Goal: Task Accomplishment & Management: Use online tool/utility

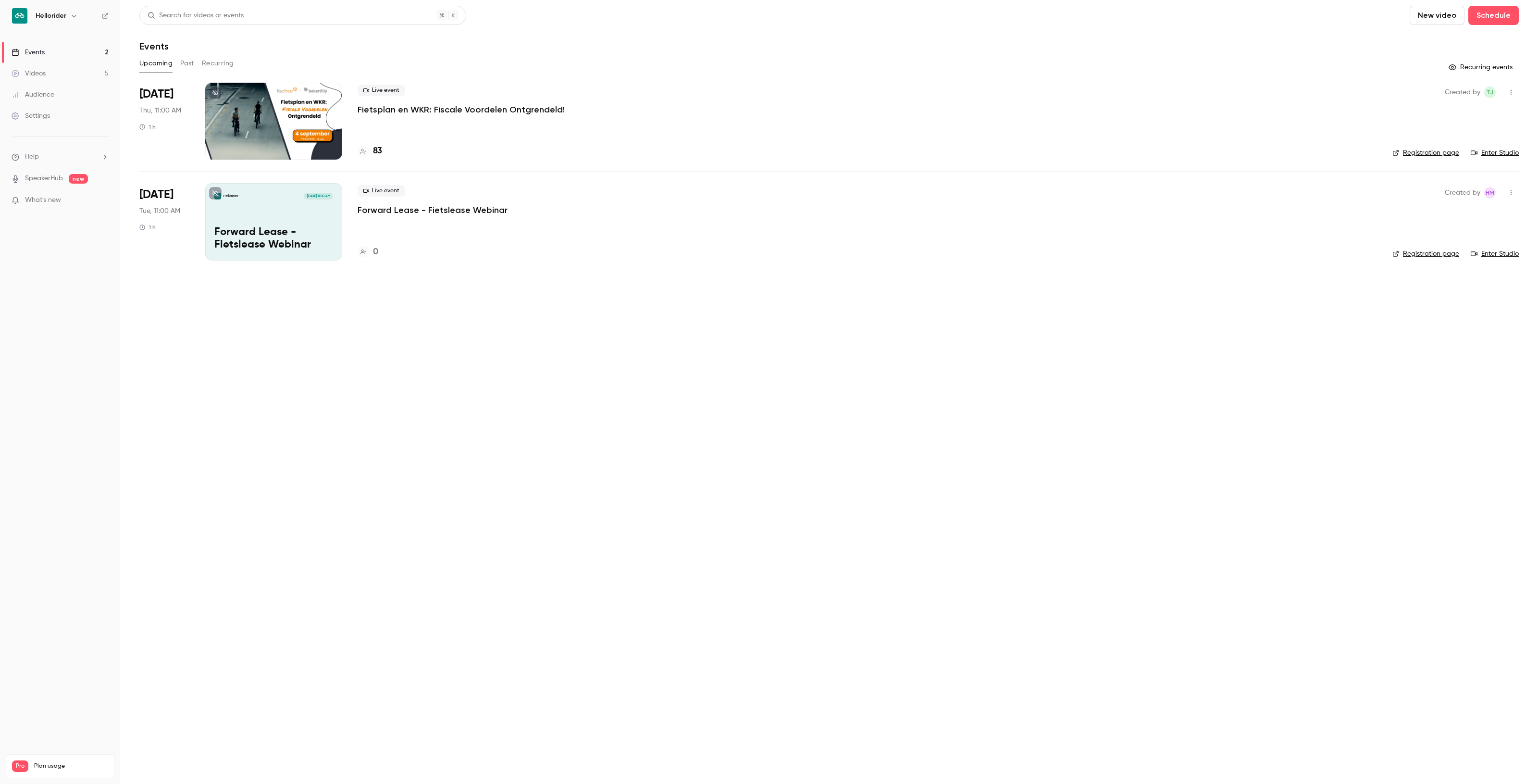
click at [404, 122] on div "Live event Fietsplan en WKR: Fiscale Voordelen Ontgrendeld! 83" at bounding box center [868, 121] width 1020 height 77
click at [386, 144] on div "Live event Fietsplan en WKR: Fiscale Voordelen Ontgrendeld! 83" at bounding box center [868, 121] width 1020 height 77
click at [378, 147] on h4 "83" at bounding box center [377, 151] width 9 height 13
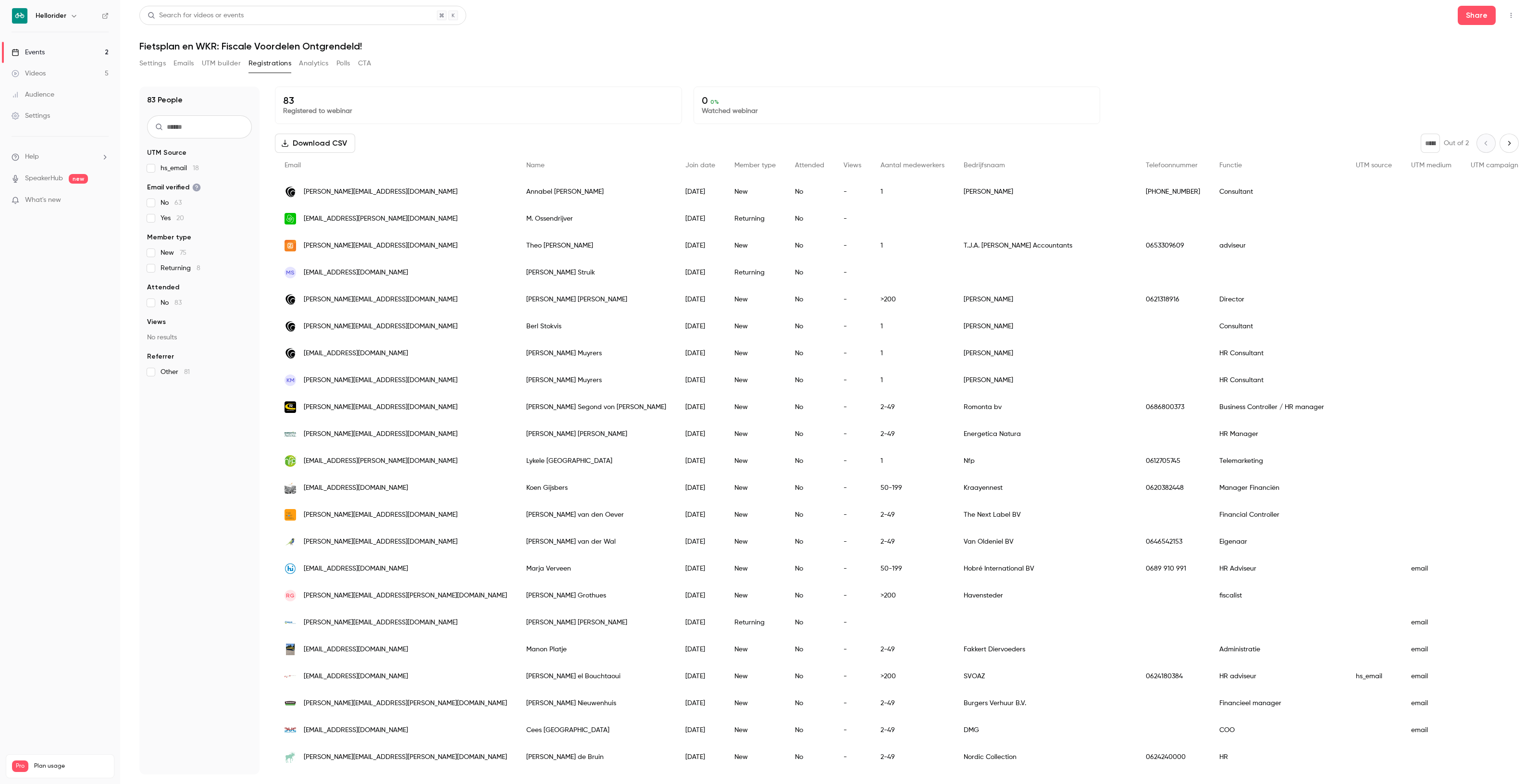
click at [1513, 15] on icon "button" at bounding box center [1511, 15] width 7 height 7
click at [1468, 72] on li "Enter Studio" at bounding box center [1467, 65] width 104 height 25
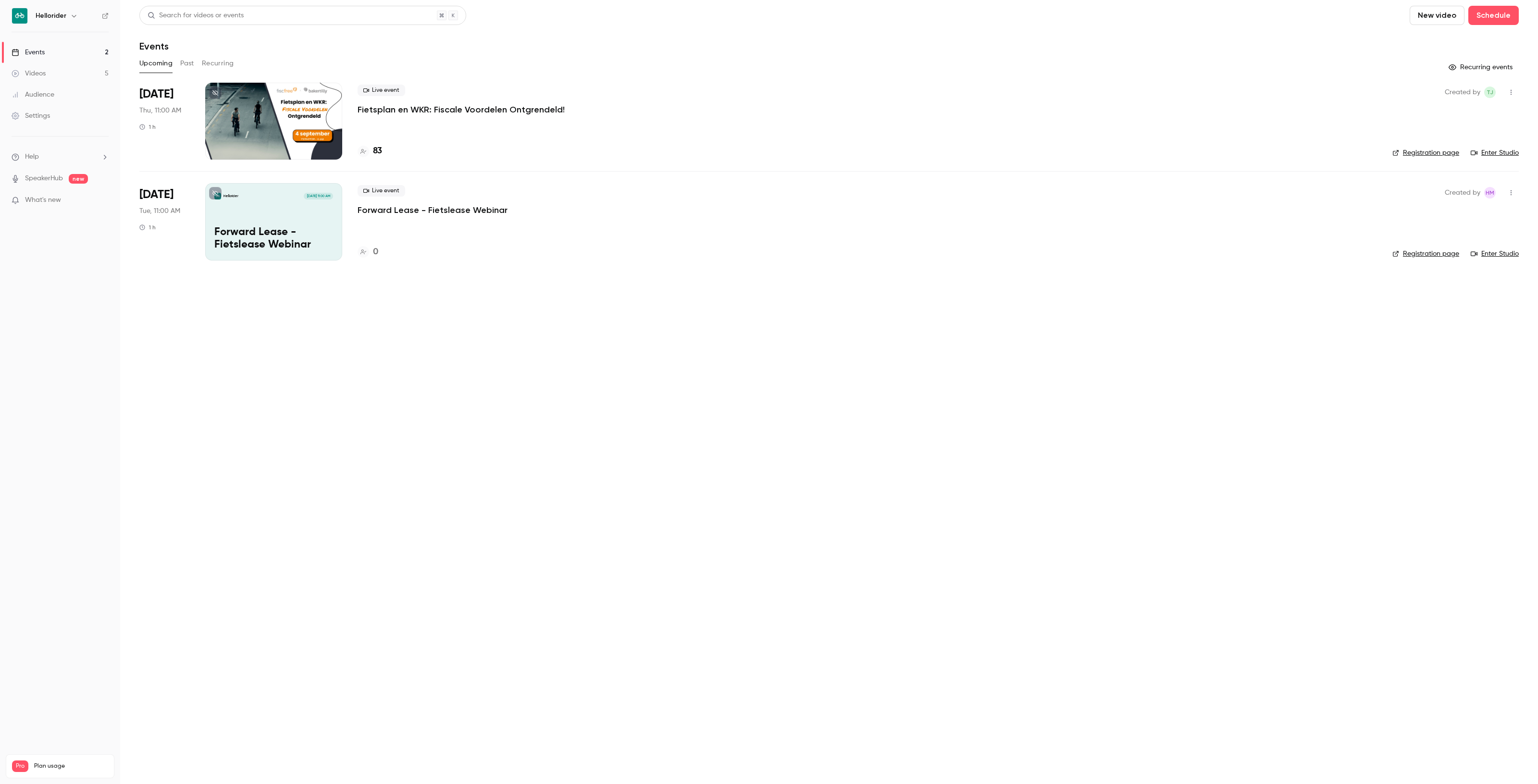
click at [371, 147] on div "83" at bounding box center [369, 151] width 24 height 13
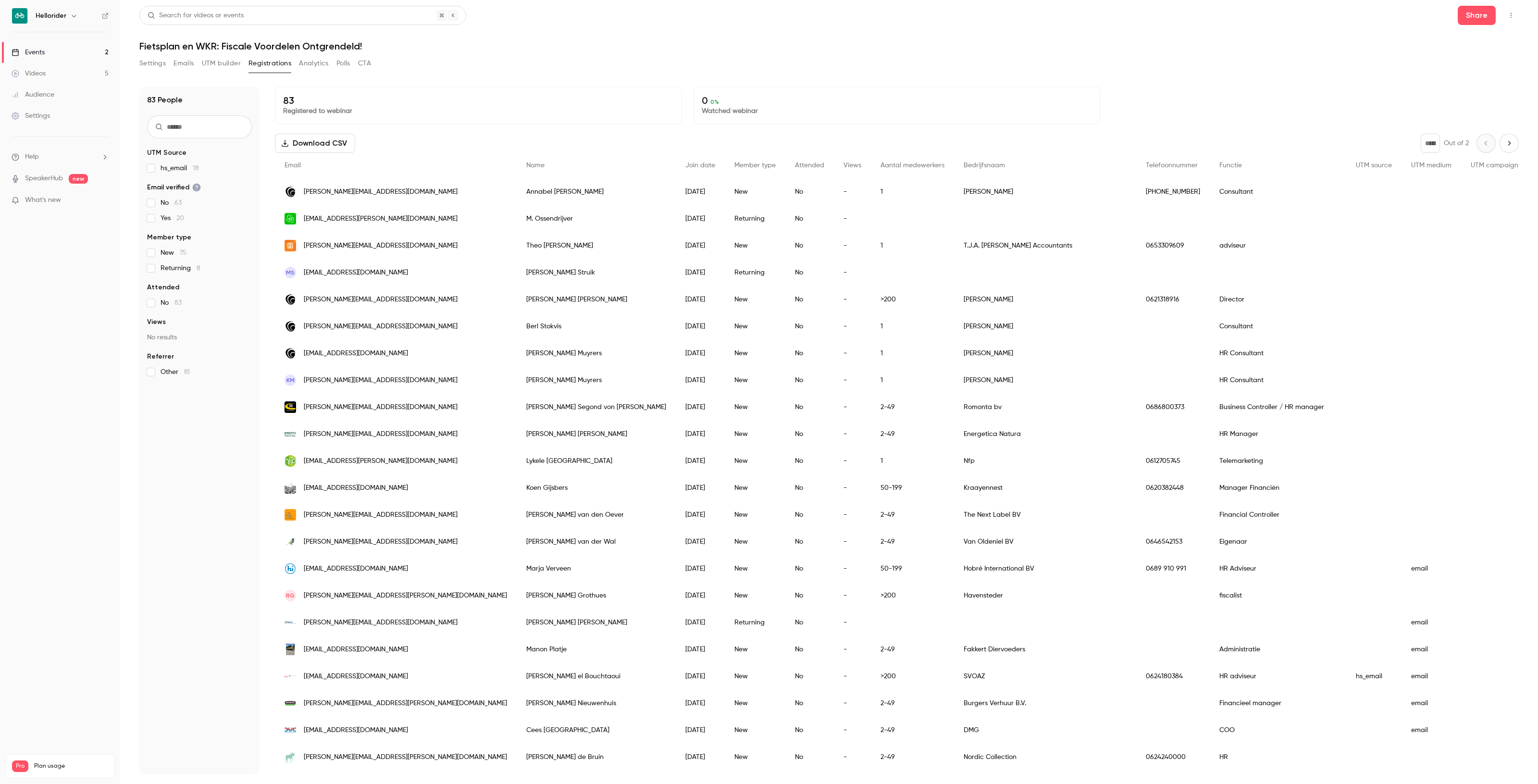
click at [1511, 17] on icon "button" at bounding box center [1511, 15] width 1 height 5
click at [1463, 68] on div "Enter Studio" at bounding box center [1474, 64] width 73 height 10
